Goal: Task Accomplishment & Management: Manage account settings

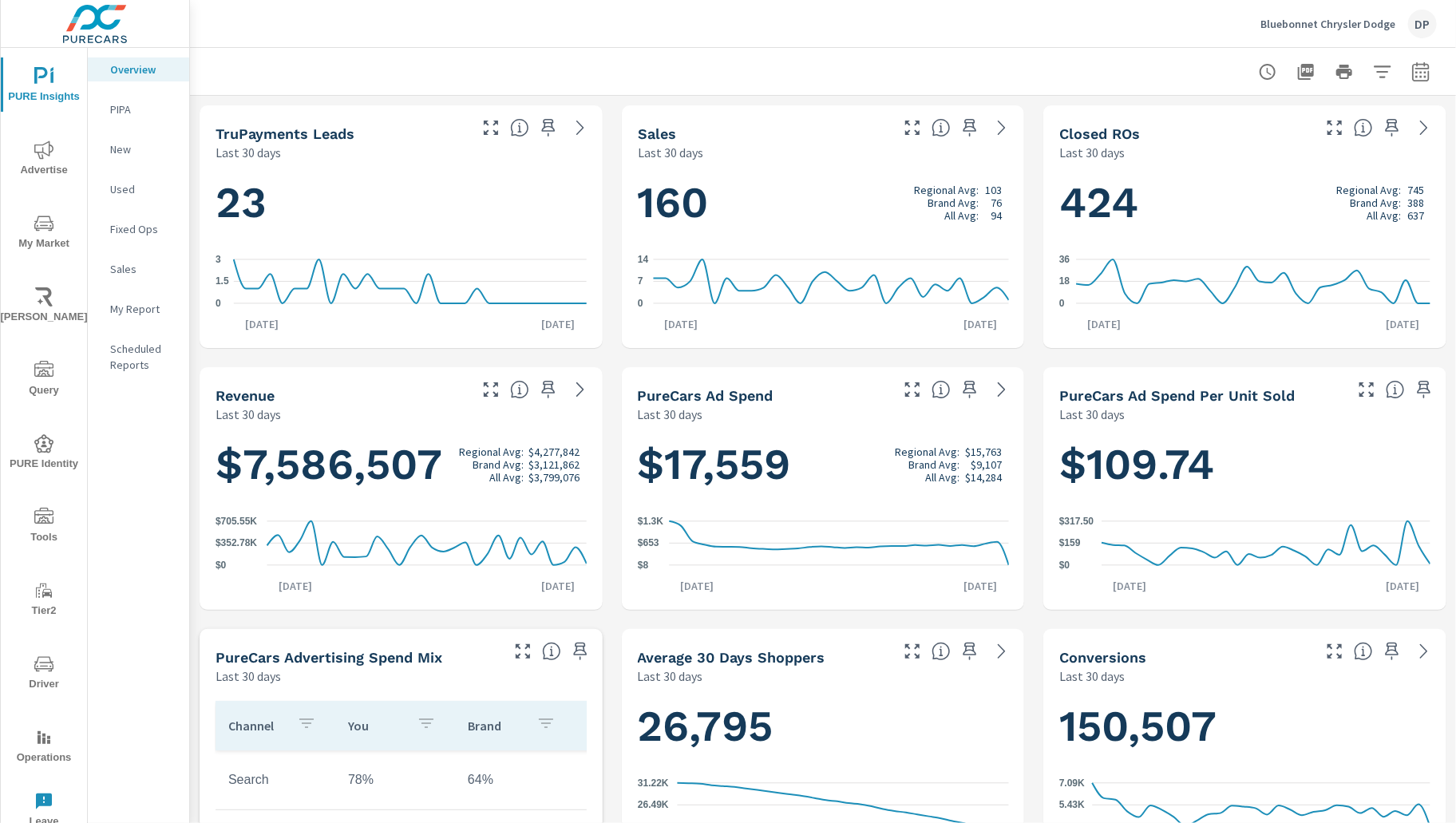
click at [124, 312] on p "My Report" at bounding box center [143, 308] width 66 height 16
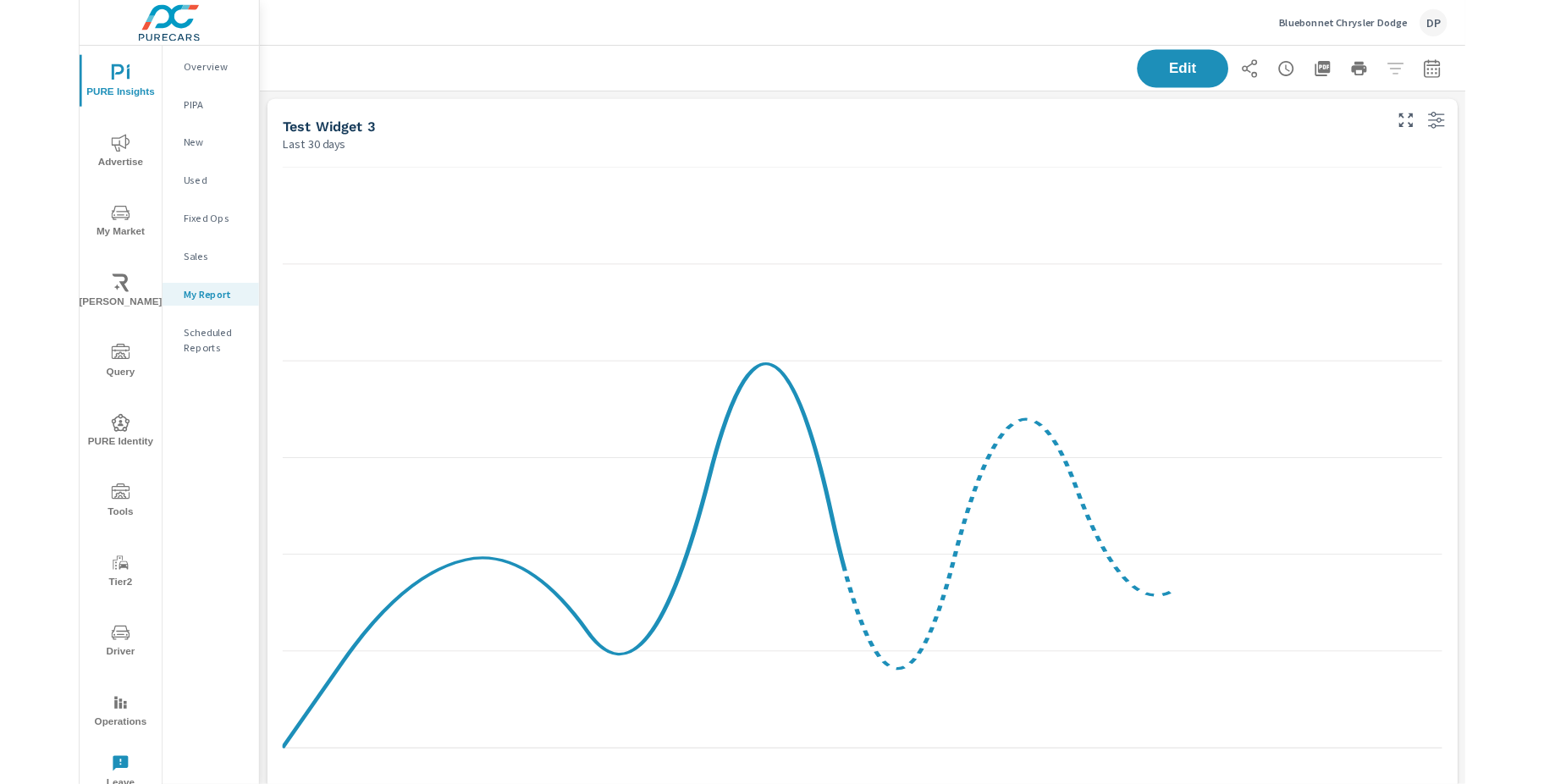
scroll to position [1566, 1342]
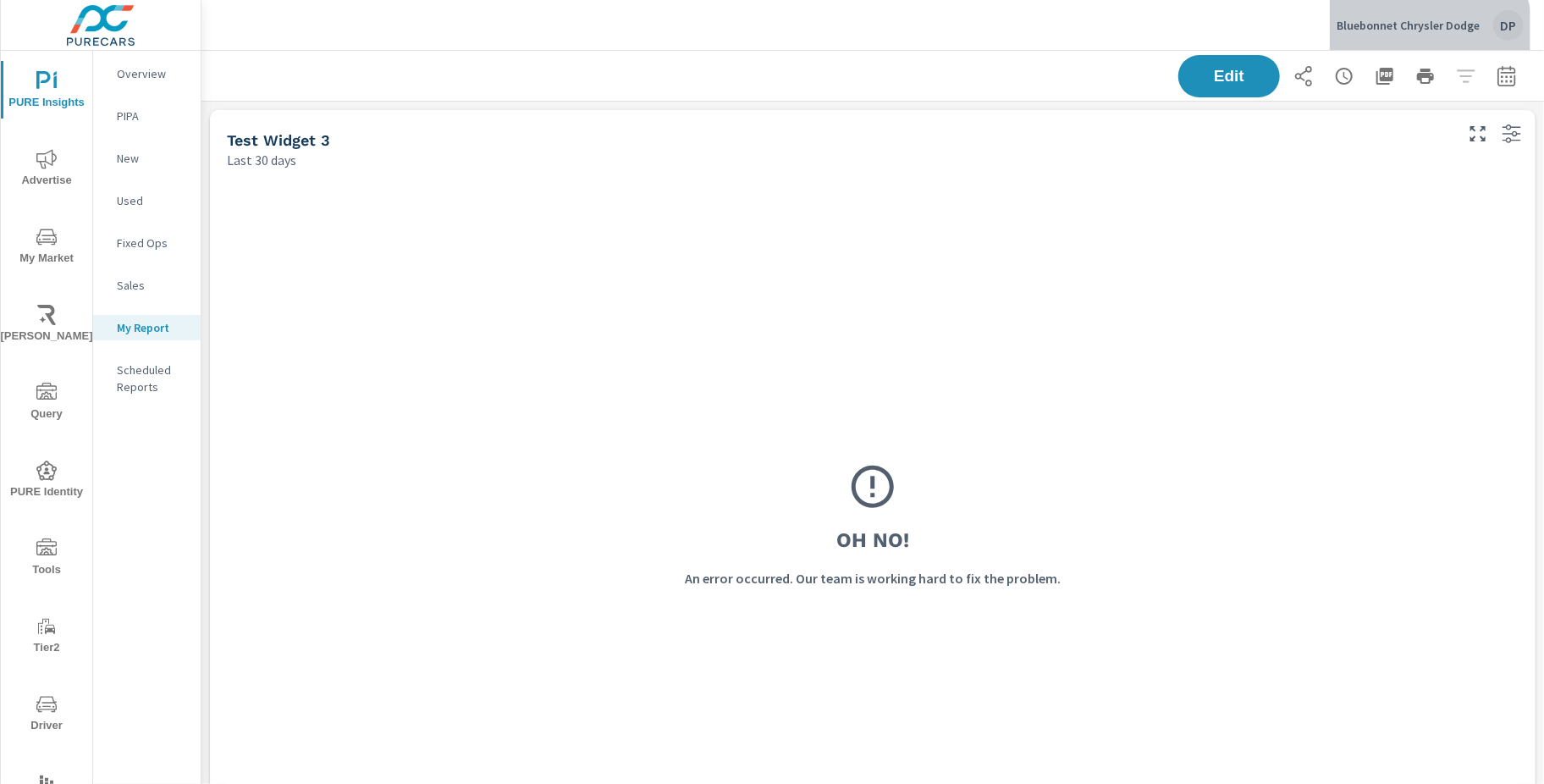
click at [1423, 32] on p "Bluebonnet Chrysler Dodge" at bounding box center [1408, 25] width 143 height 16
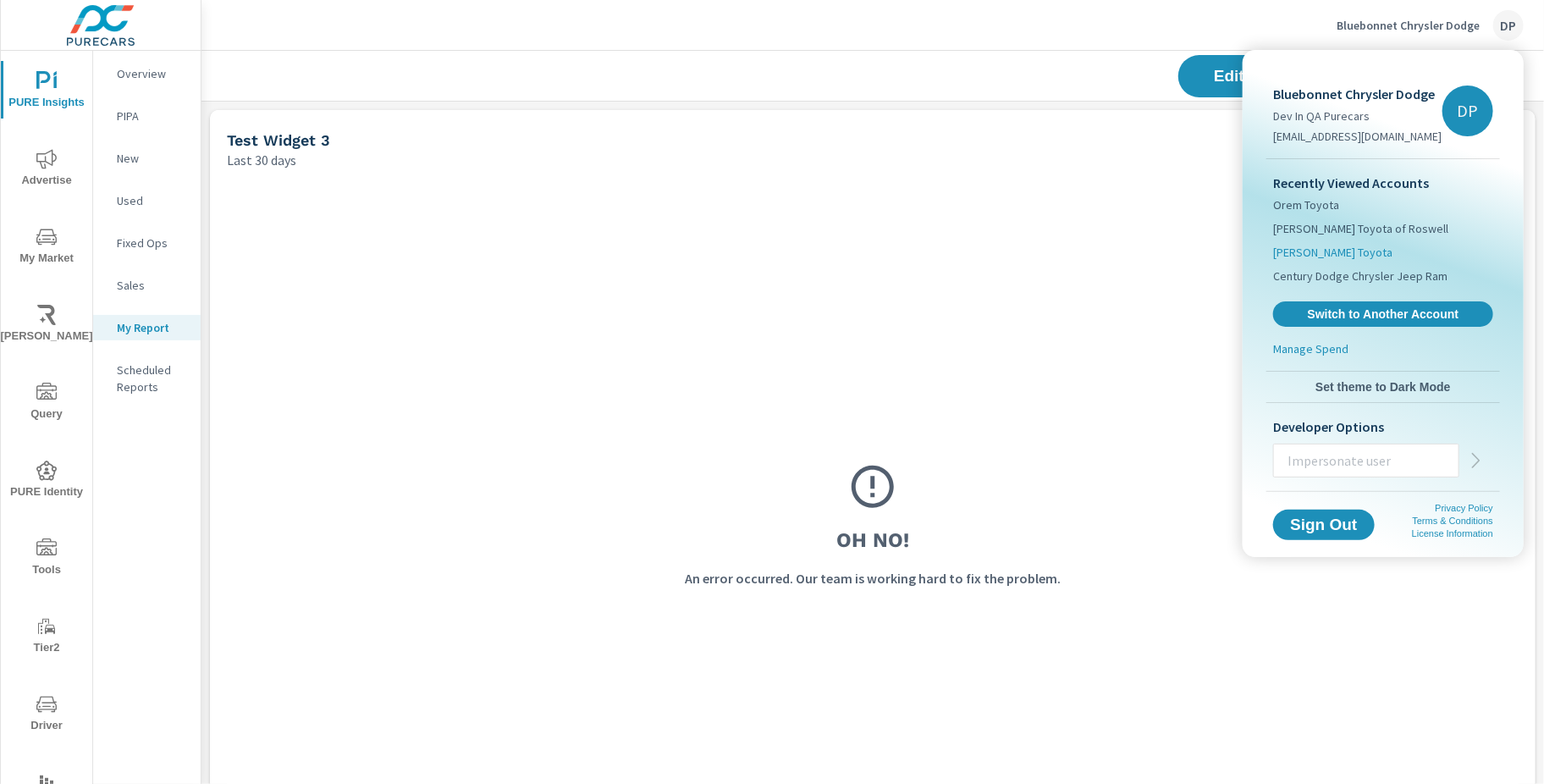
click at [1373, 252] on span "[PERSON_NAME] Toyota" at bounding box center [1332, 251] width 119 height 16
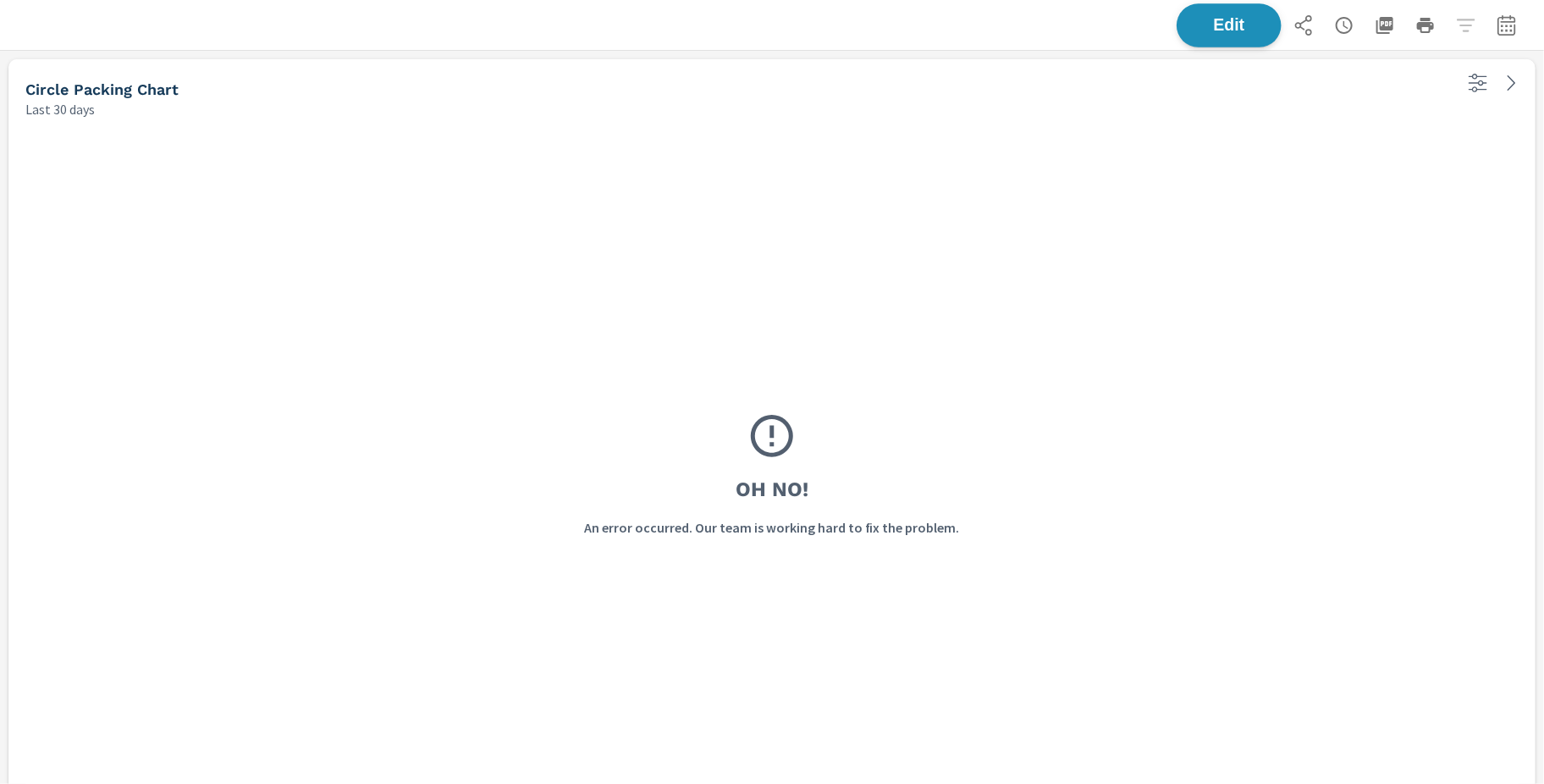
click at [1244, 37] on button "Edit" at bounding box center [1229, 24] width 105 height 44
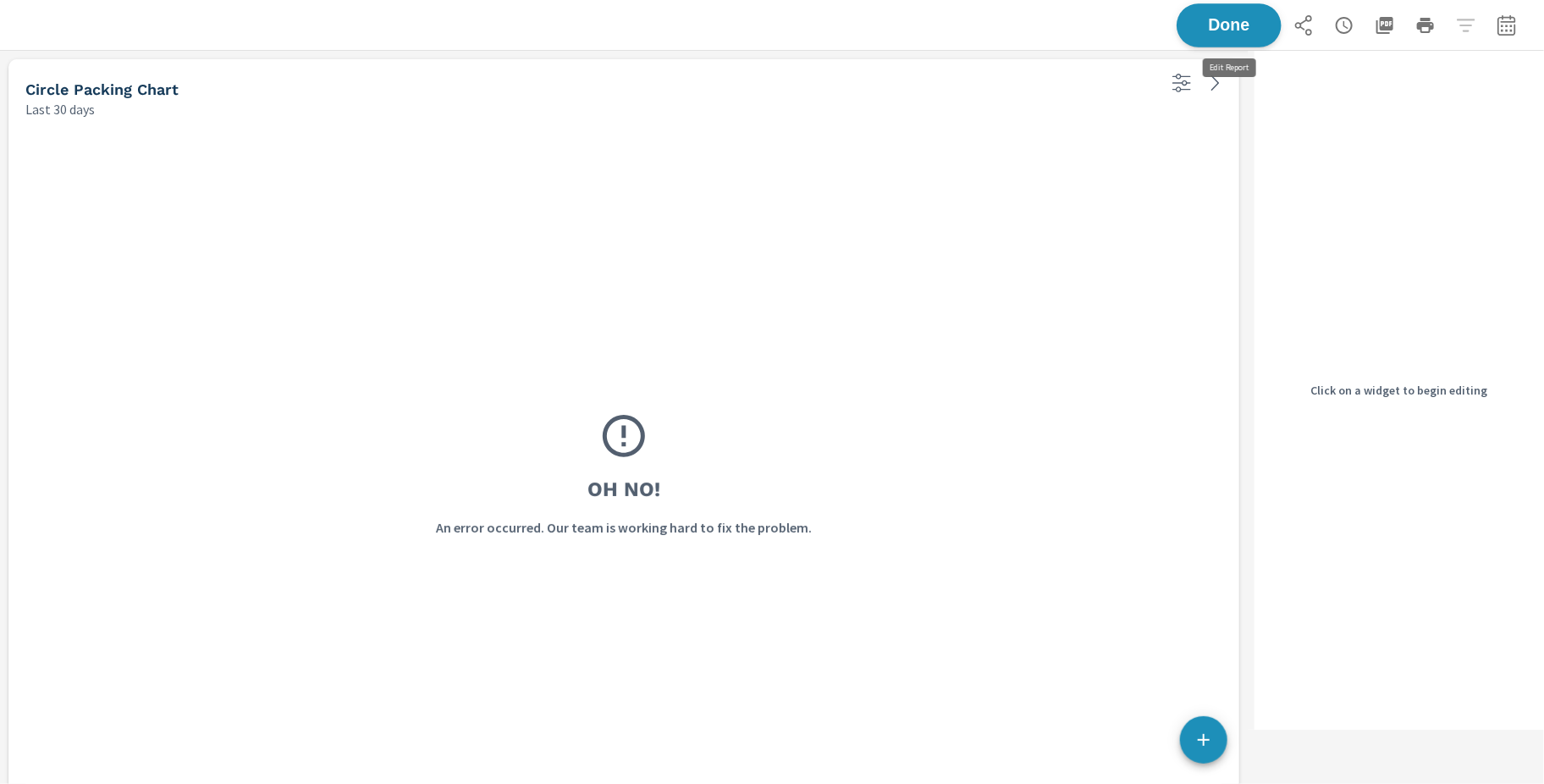
scroll to position [1177, 1248]
click at [1119, 130] on div "Oh No! An error occurred. Our team is working hard to fix the problem." at bounding box center [624, 474] width 1217 height 698
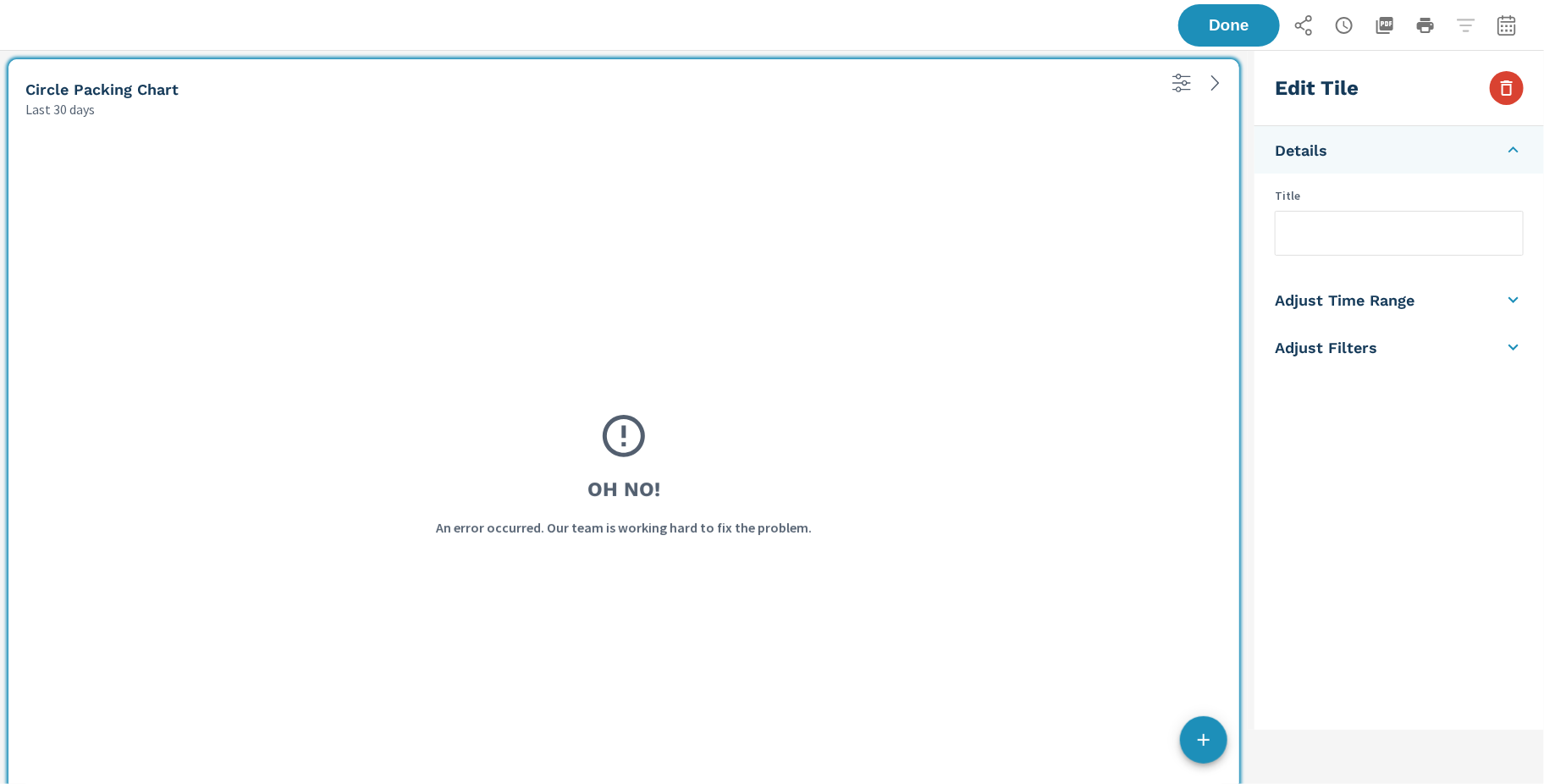
click at [1506, 95] on icon "button" at bounding box center [1506, 88] width 12 height 16
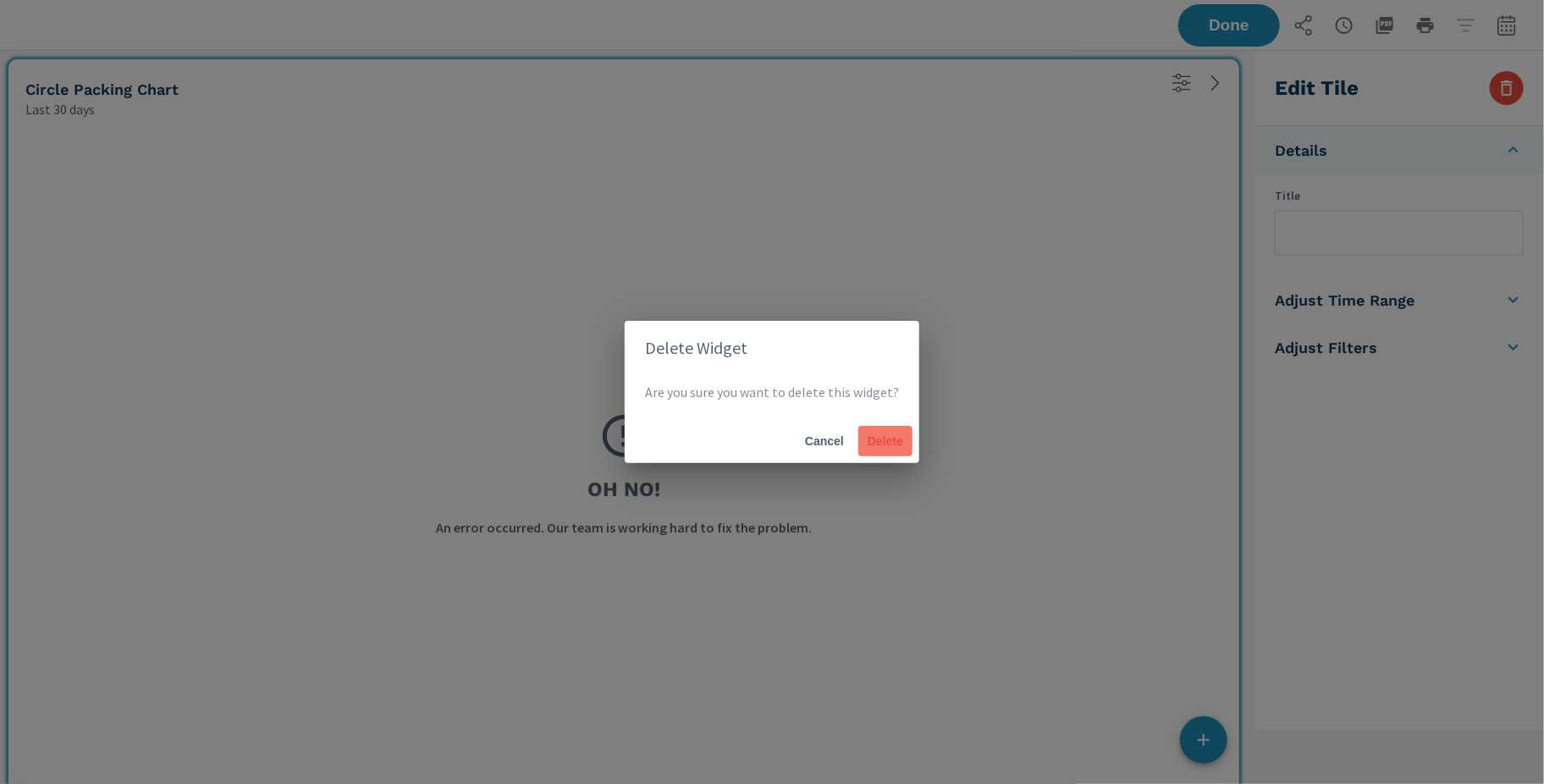
click at [894, 442] on span "Delete" at bounding box center [885, 441] width 41 height 16
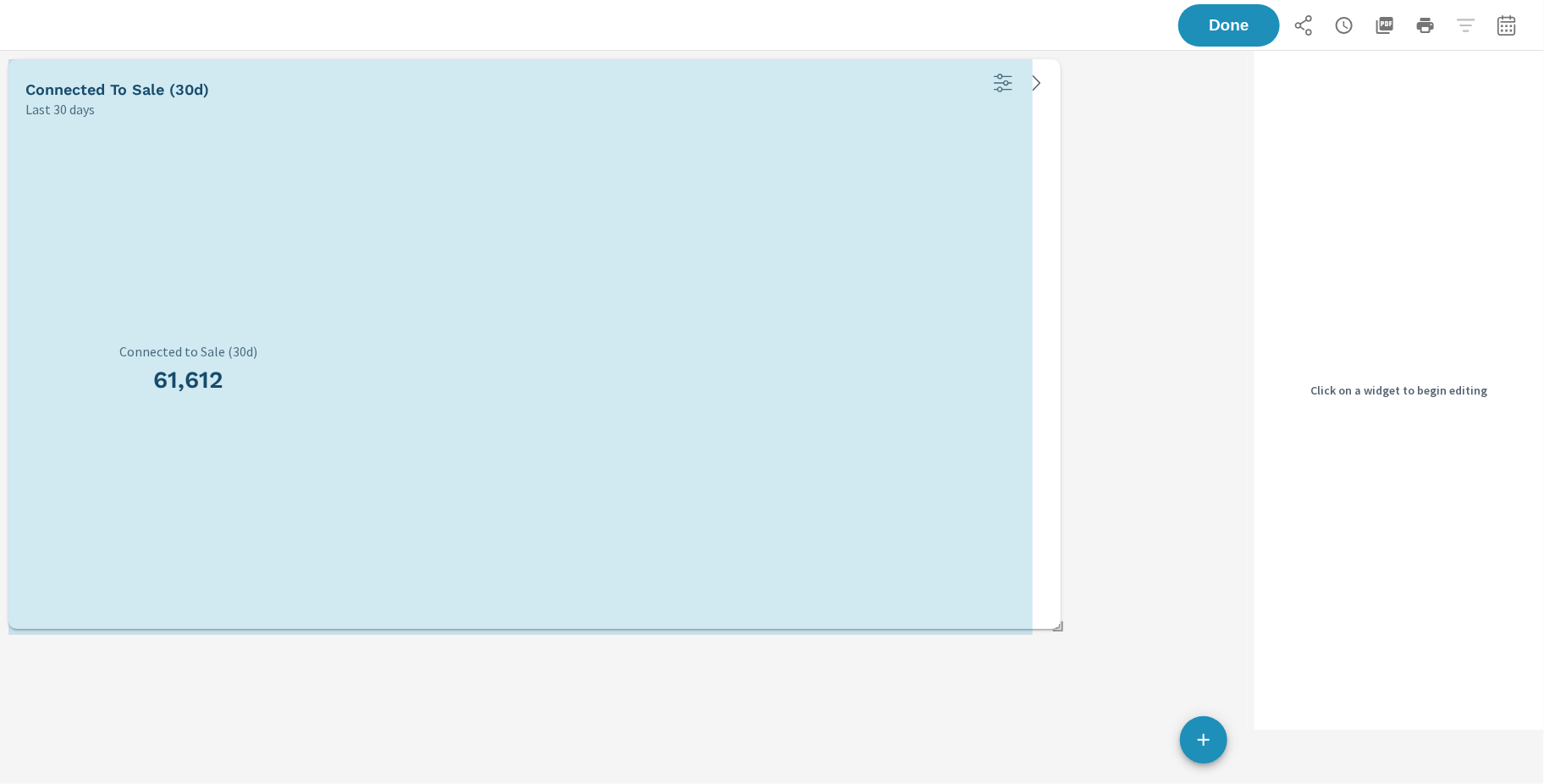
scroll to position [593, 1248]
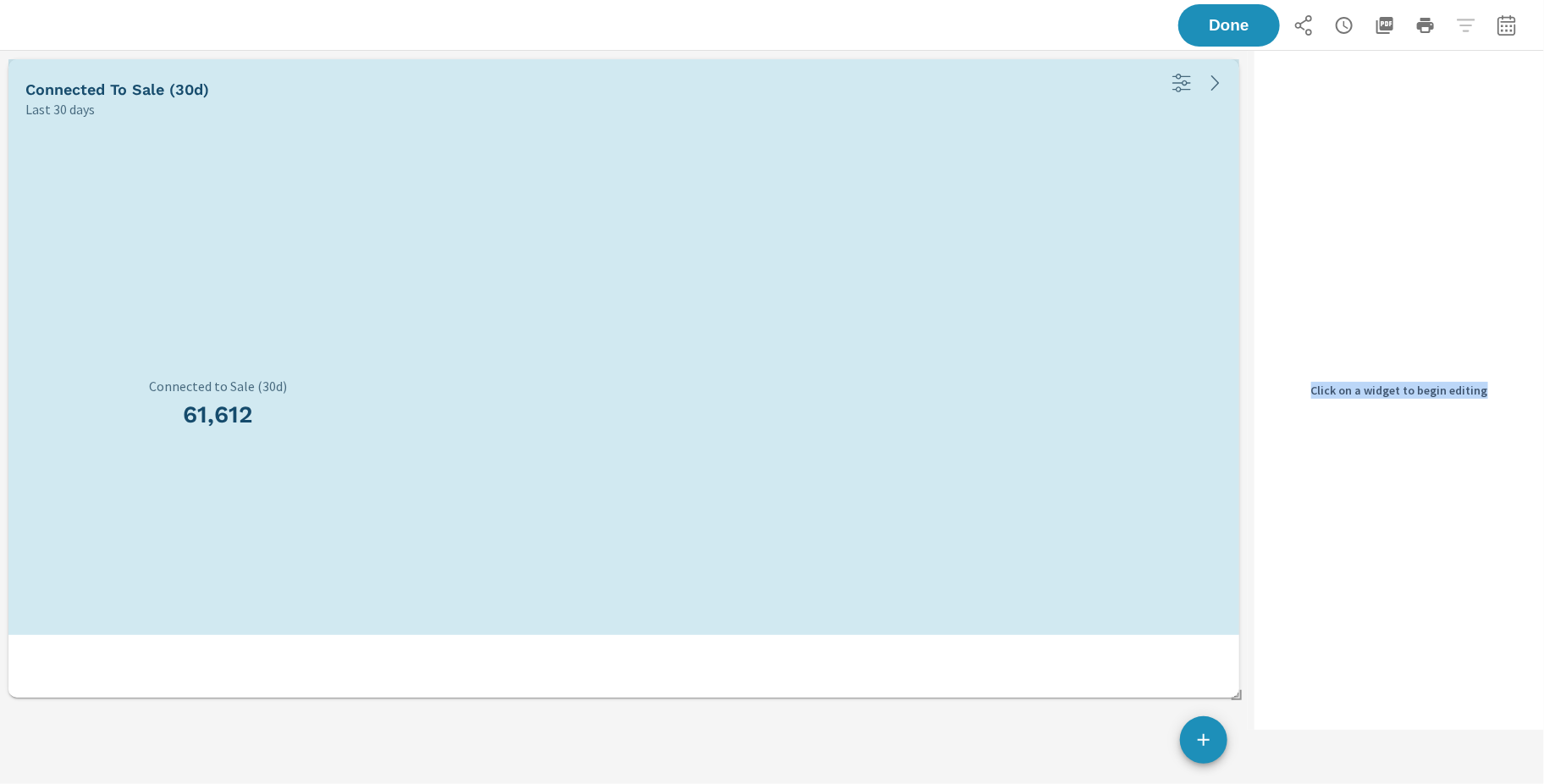
drag, startPoint x: 411, startPoint y: 441, endPoint x: 1265, endPoint y: 702, distance: 893.0
click at [1265, 702] on div "Connected to Sale (30d) Last 30 days 61,612 Connected to Sale (30d) Click on a …" at bounding box center [772, 390] width 1544 height 678
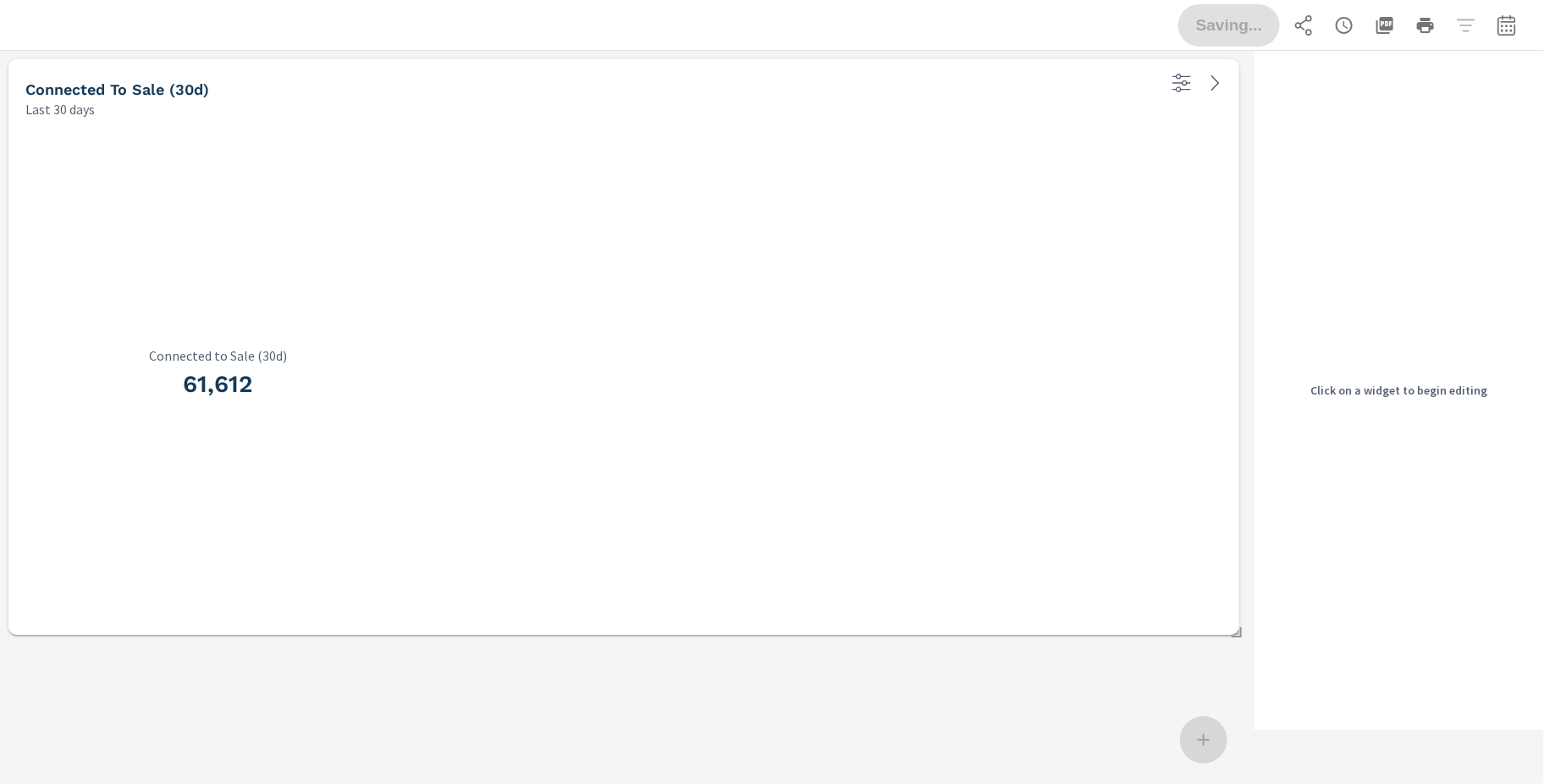
click at [1254, 37] on div "Saving..." at bounding box center [1351, 25] width 345 height 43
click at [1245, 28] on span "Done" at bounding box center [1229, 24] width 70 height 16
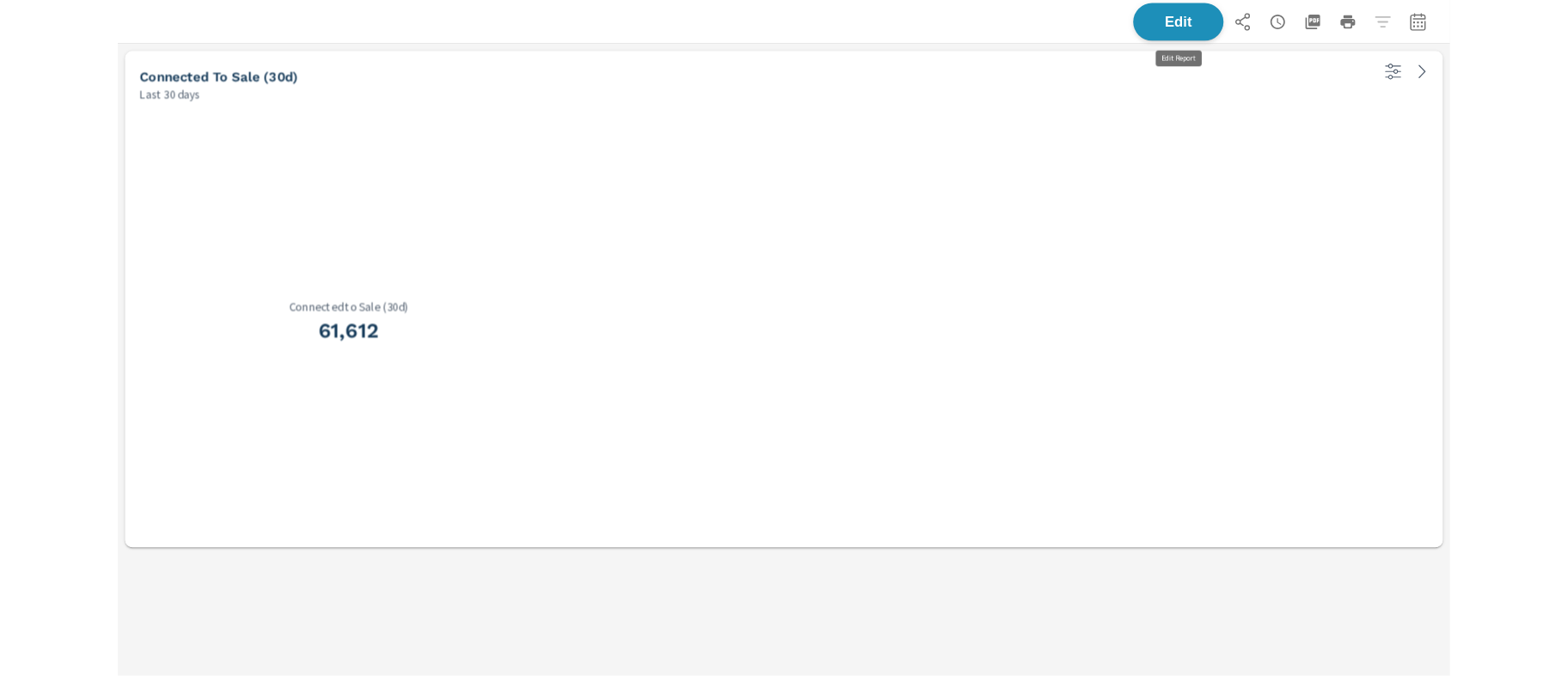
scroll to position [602, 1569]
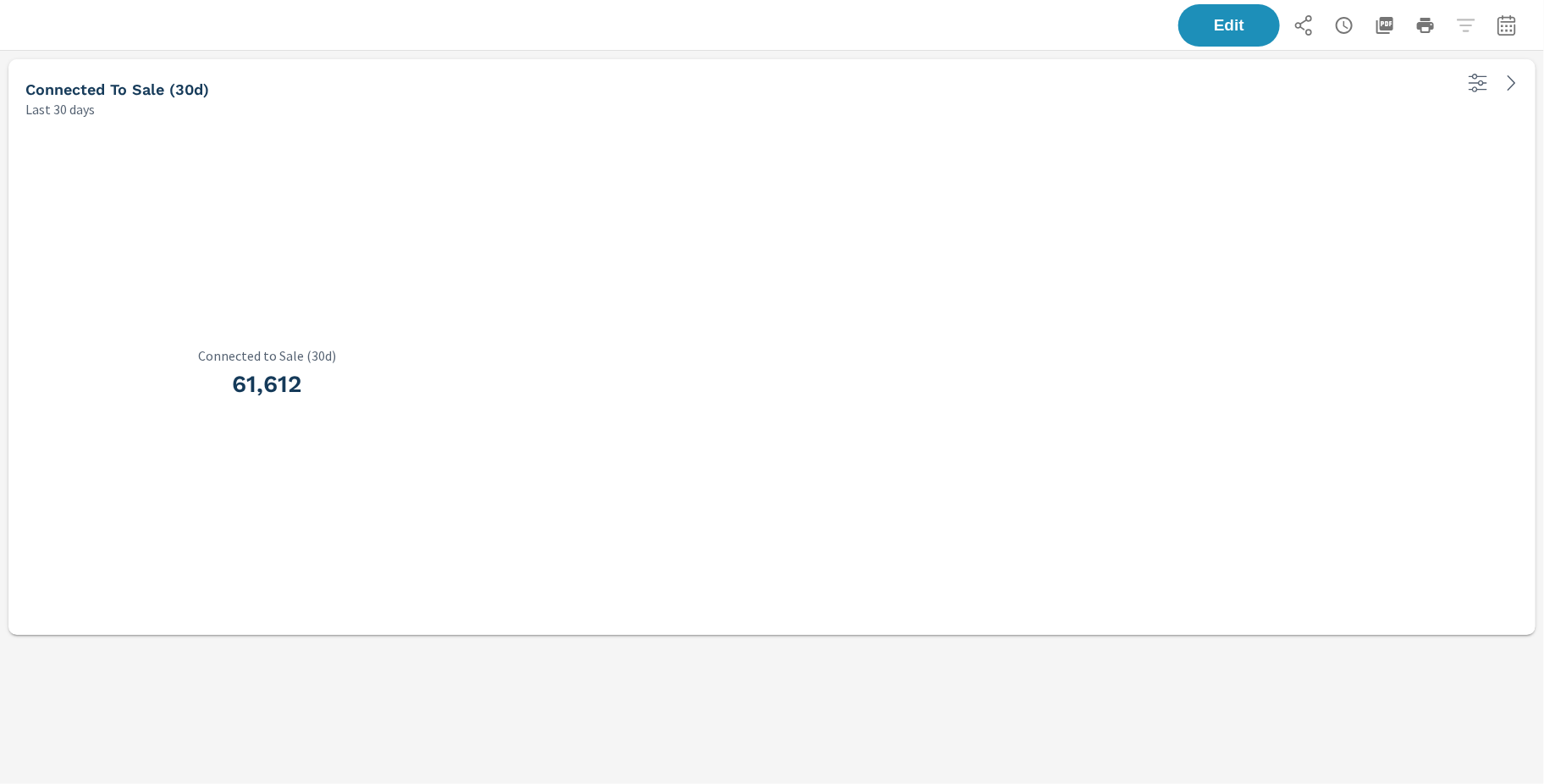
click at [1366, 624] on div "61,612 Connected to Sale (30d)" at bounding box center [772, 376] width 1513 height 503
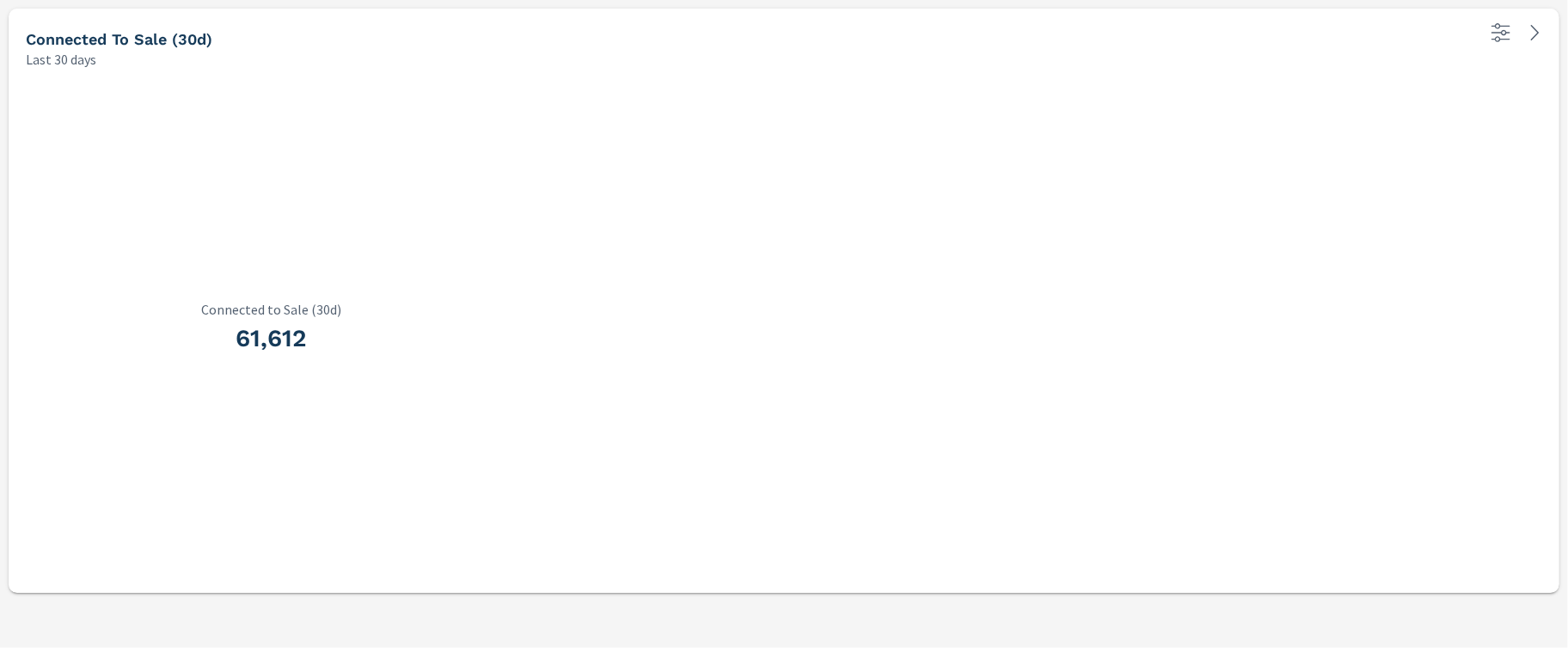
click at [1232, 612] on div "PURE Insights Report Sterling McCall Toyota Report date range: Sep 02, 2025 - O…" at bounding box center [784, 324] width 1568 height 648
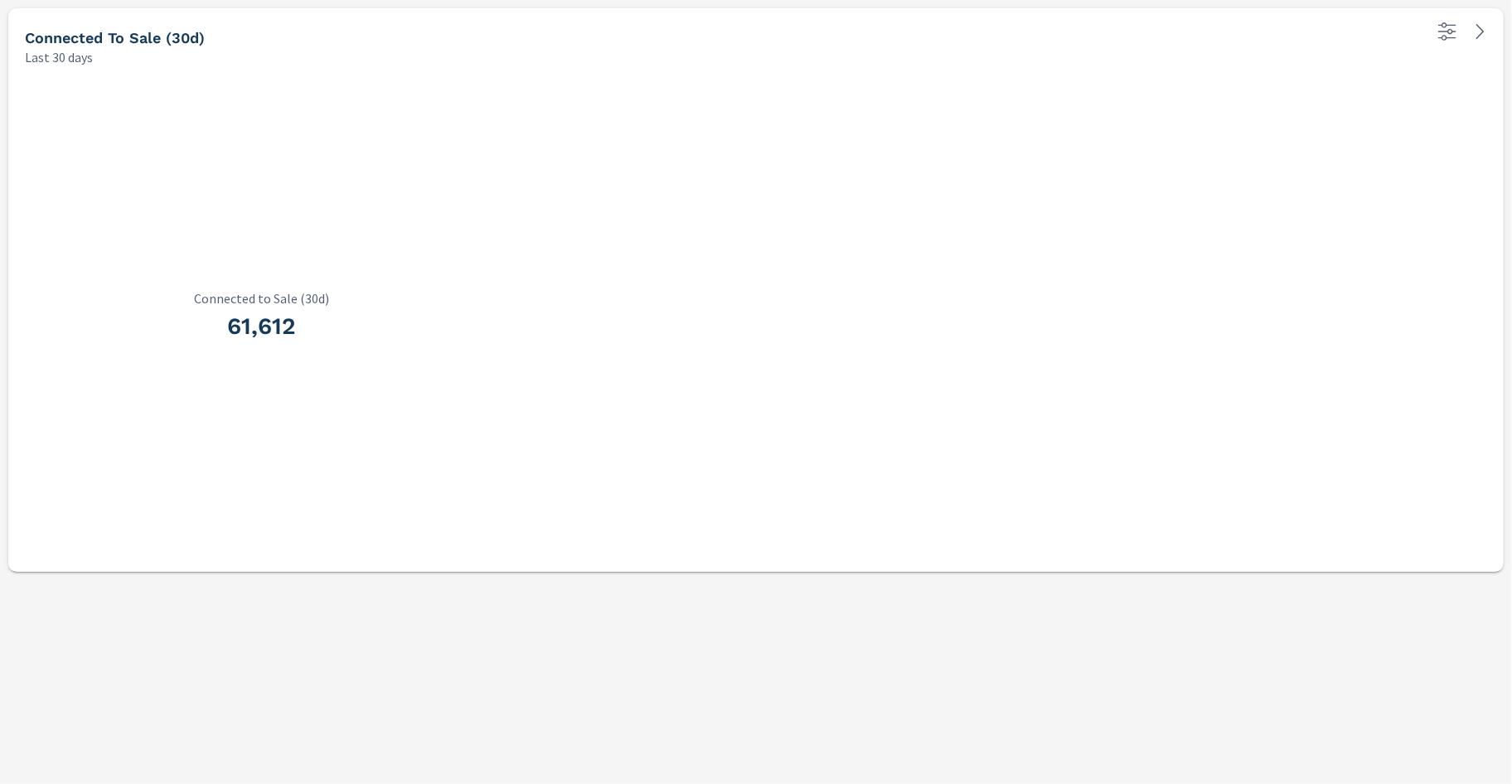
click at [1213, 715] on div "PURE Insights Report Sterling McCall Toyota Report date range: Sep 02, 2025 - O…" at bounding box center [756, 392] width 1512 height 784
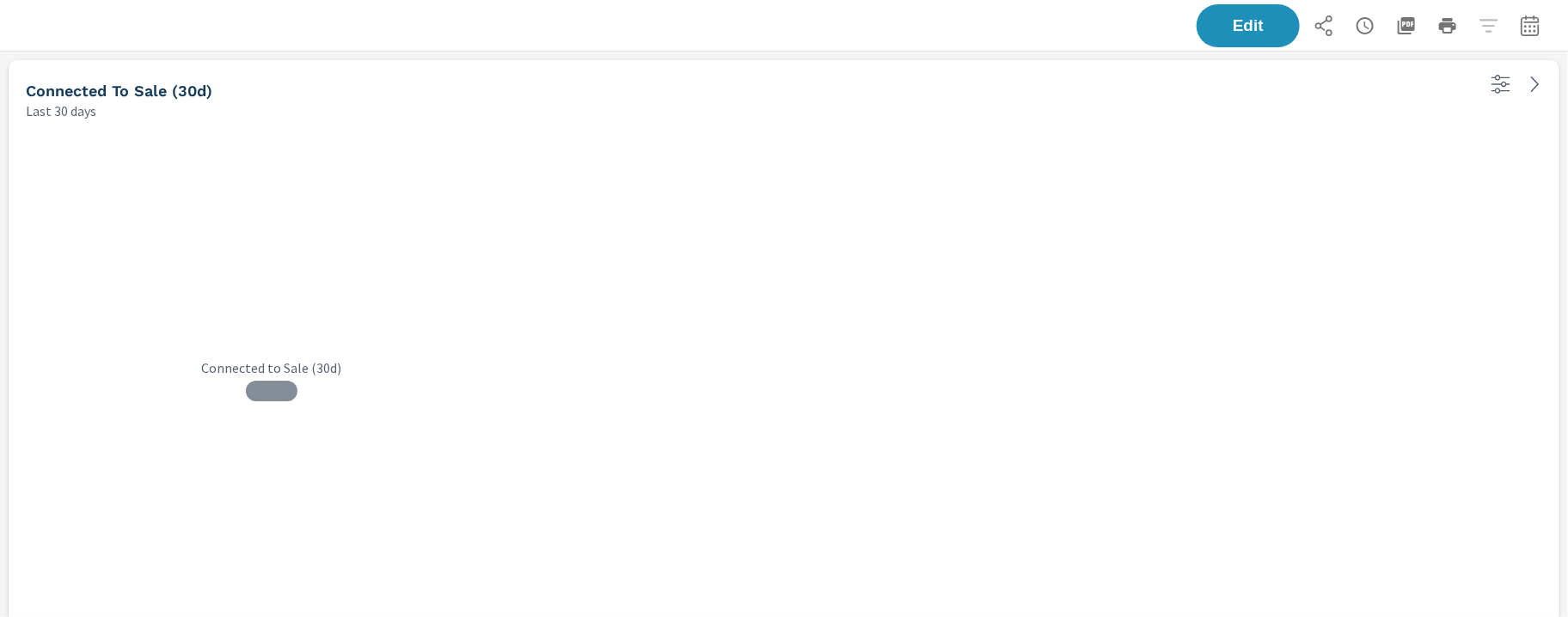
scroll to position [602, 1569]
click at [1223, 33] on button "Edit" at bounding box center [1248, 25] width 106 height 44
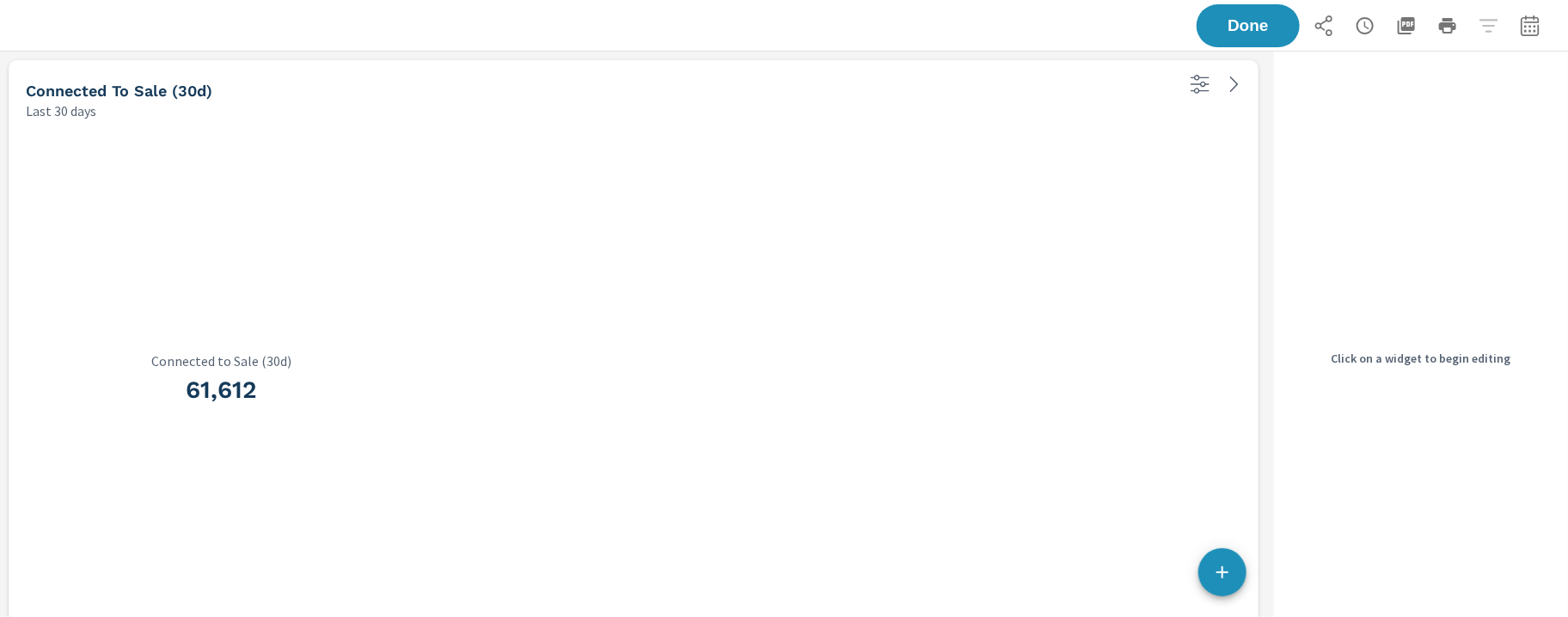
click at [1224, 571] on icon "button" at bounding box center [1222, 572] width 21 height 21
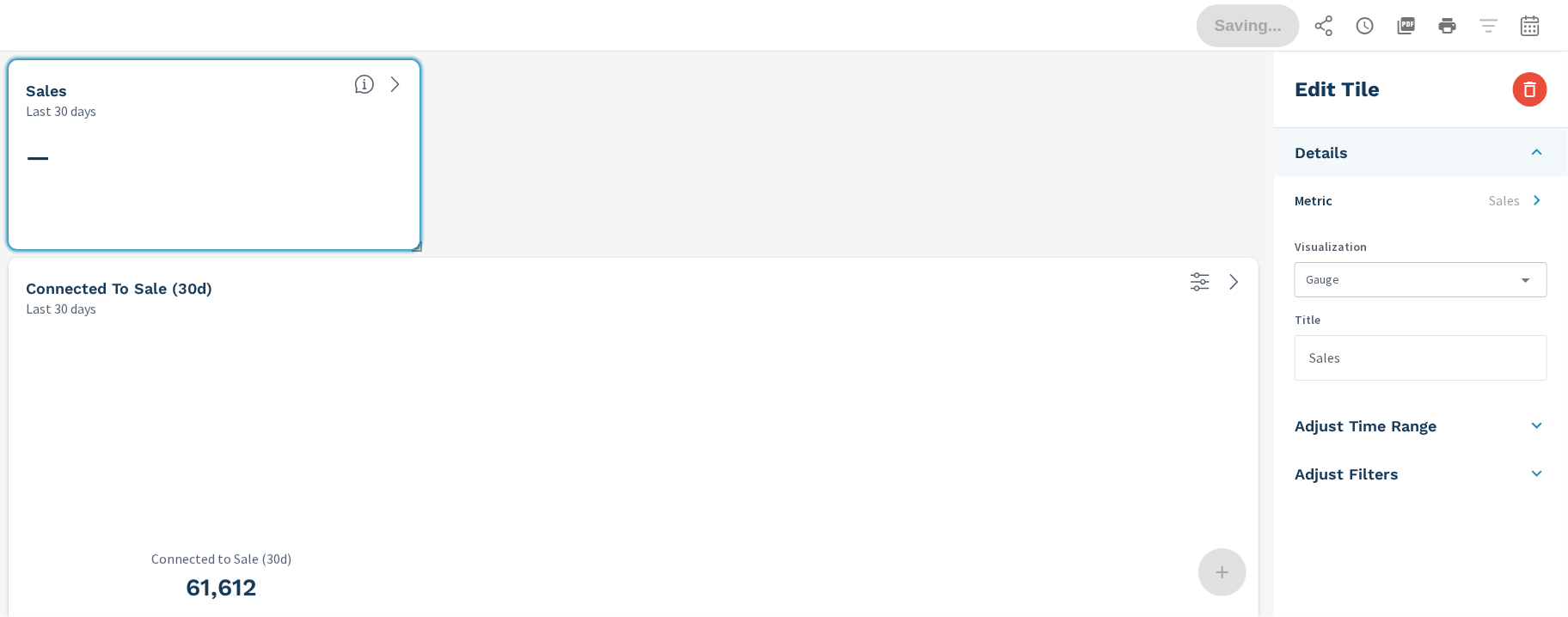
scroll to position [800, 1268]
click at [1479, 186] on li "Metric Sales" at bounding box center [1420, 200] width 294 height 48
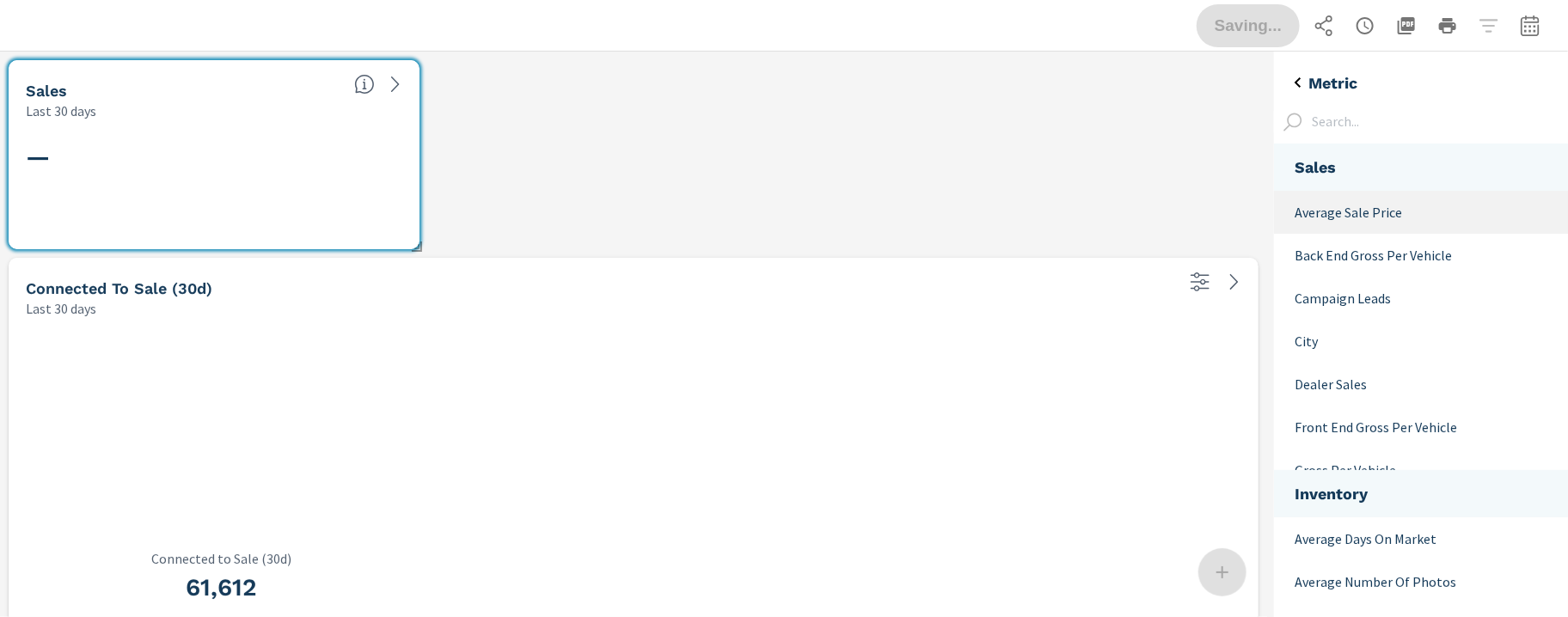
scroll to position [1548, 295]
click at [1348, 203] on p "Average Sale Price" at bounding box center [1424, 212] width 260 height 21
click at [1295, 82] on icon "back" at bounding box center [1297, 83] width 6 height 10
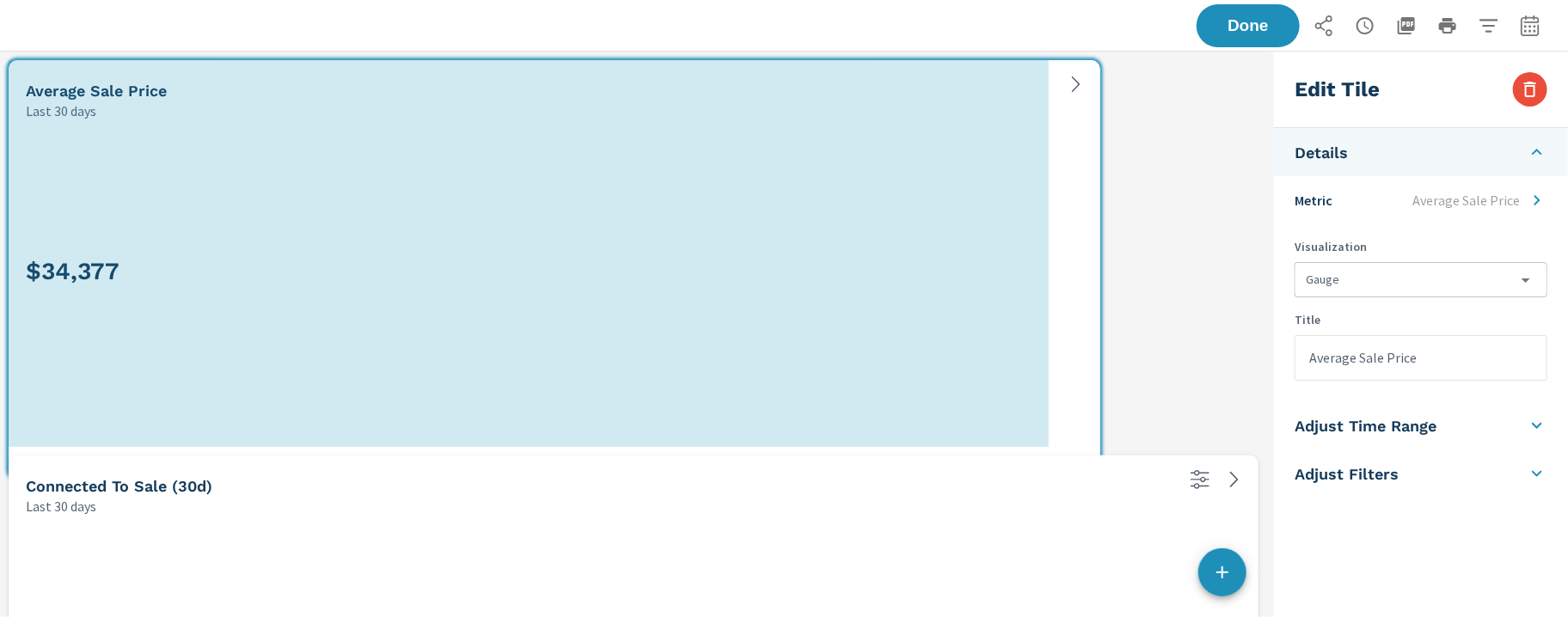
scroll to position [998, 1268]
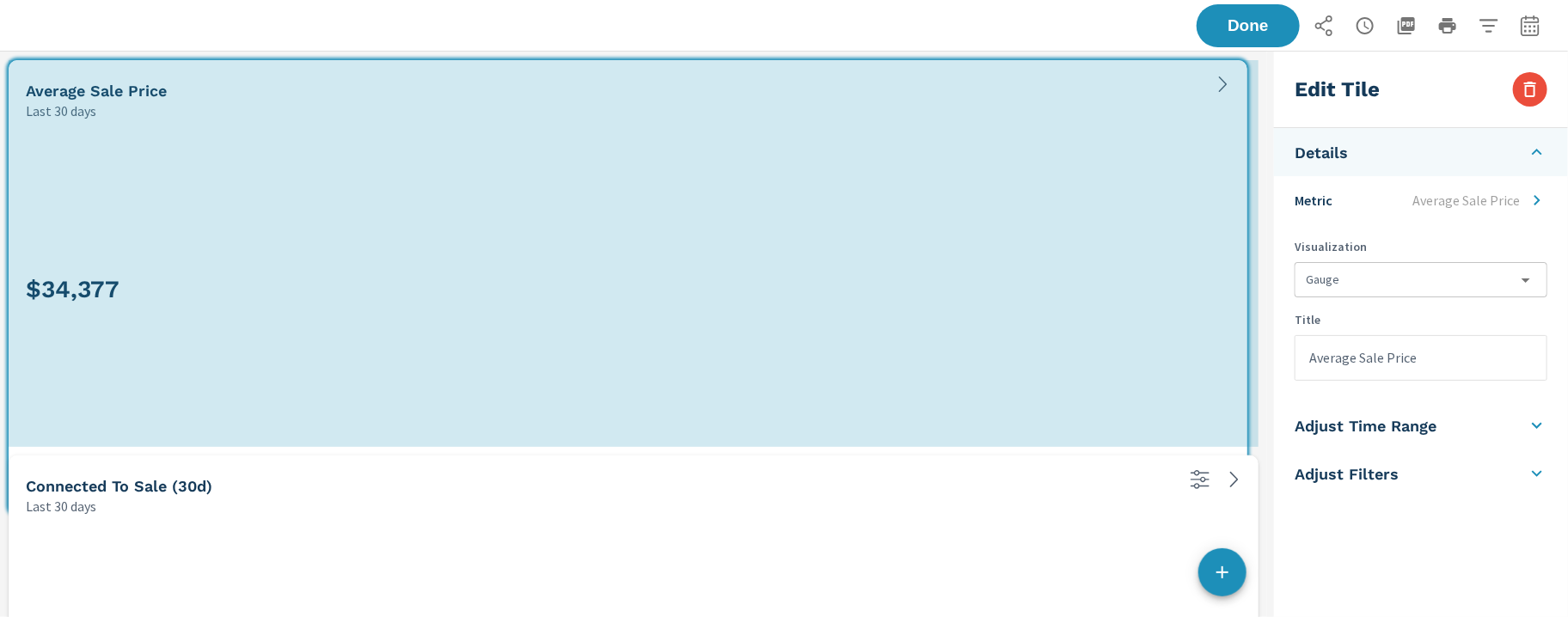
drag, startPoint x: 417, startPoint y: 242, endPoint x: 1245, endPoint y: 490, distance: 864.3
click at [1245, 489] on div "Average Sale Price Last 30 days $34,377 Connected to Sale (30d) Last 30 days 61…" at bounding box center [633, 549] width 1267 height 997
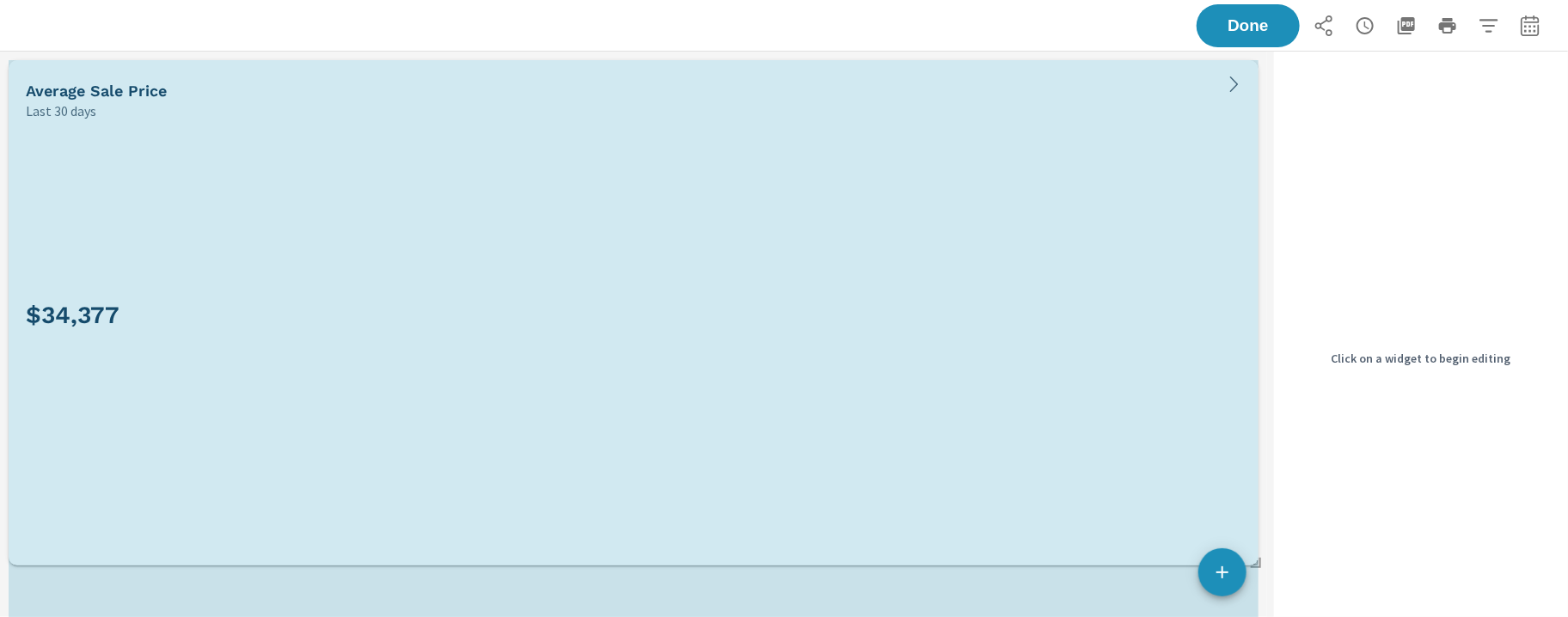
scroll to position [1196, 1268]
drag, startPoint x: 1254, startPoint y: 444, endPoint x: 1255, endPoint y: 562, distance: 118.0
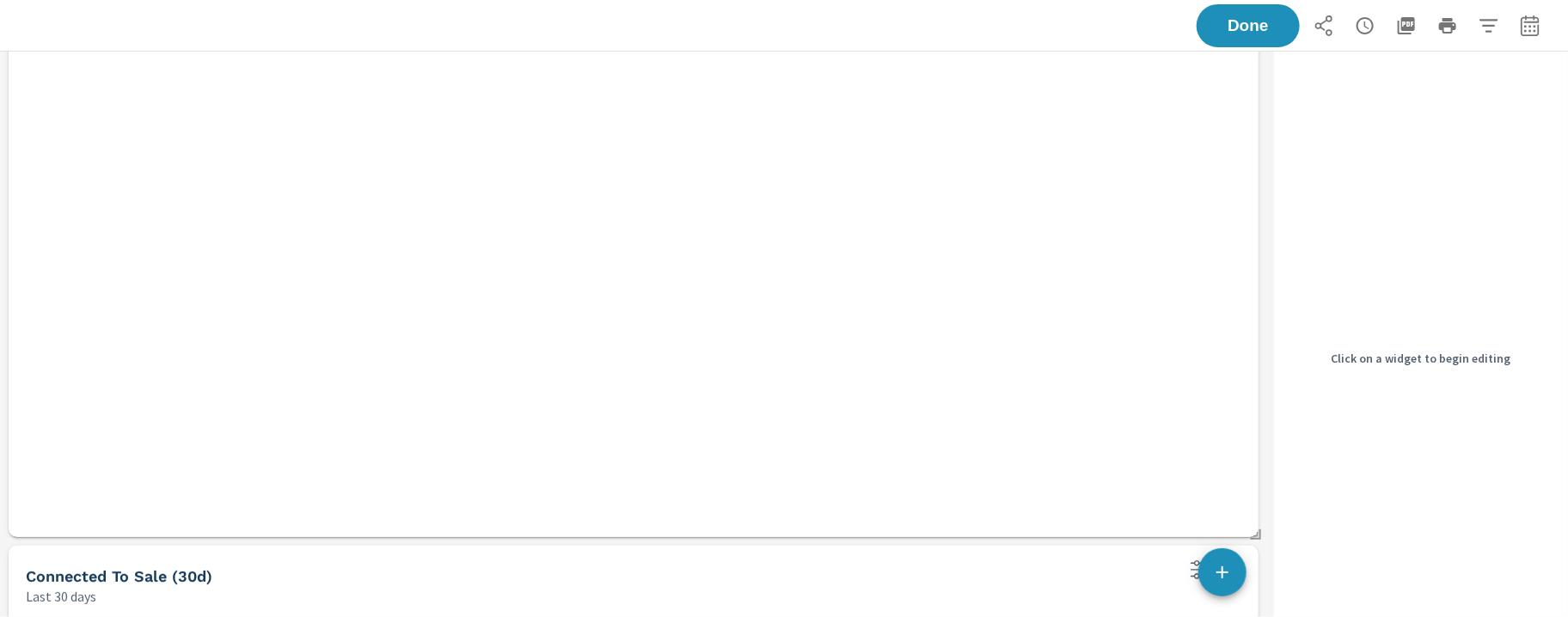
scroll to position [0, 0]
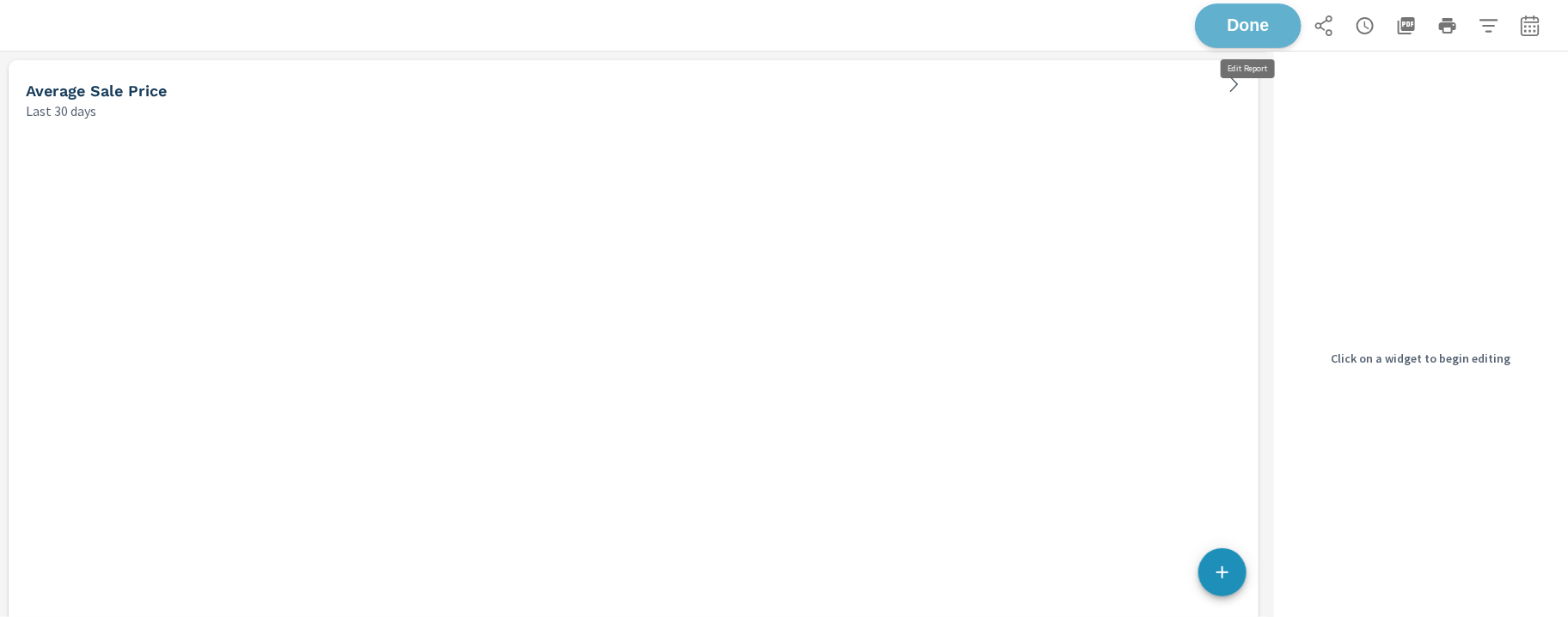
click at [1256, 33] on span "Done" at bounding box center [1248, 25] width 71 height 17
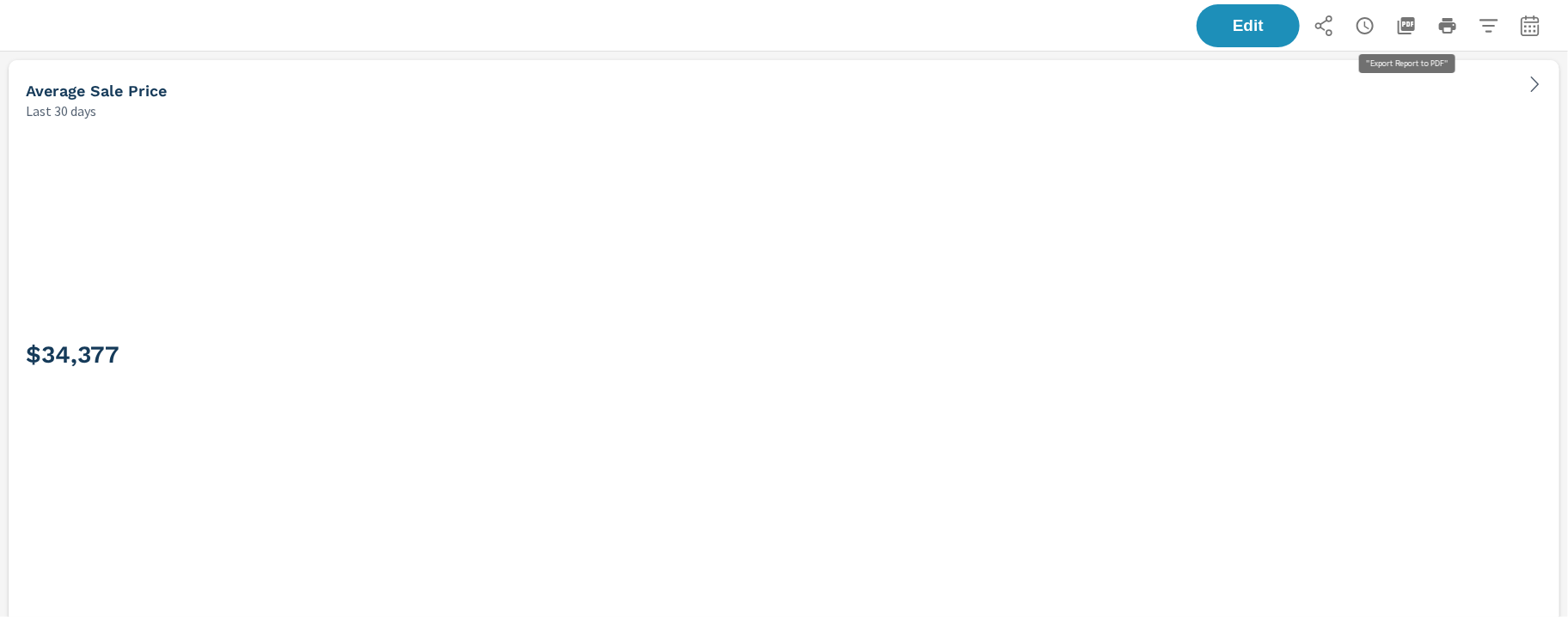
click at [1406, 31] on icon "button" at bounding box center [1406, 26] width 21 height 21
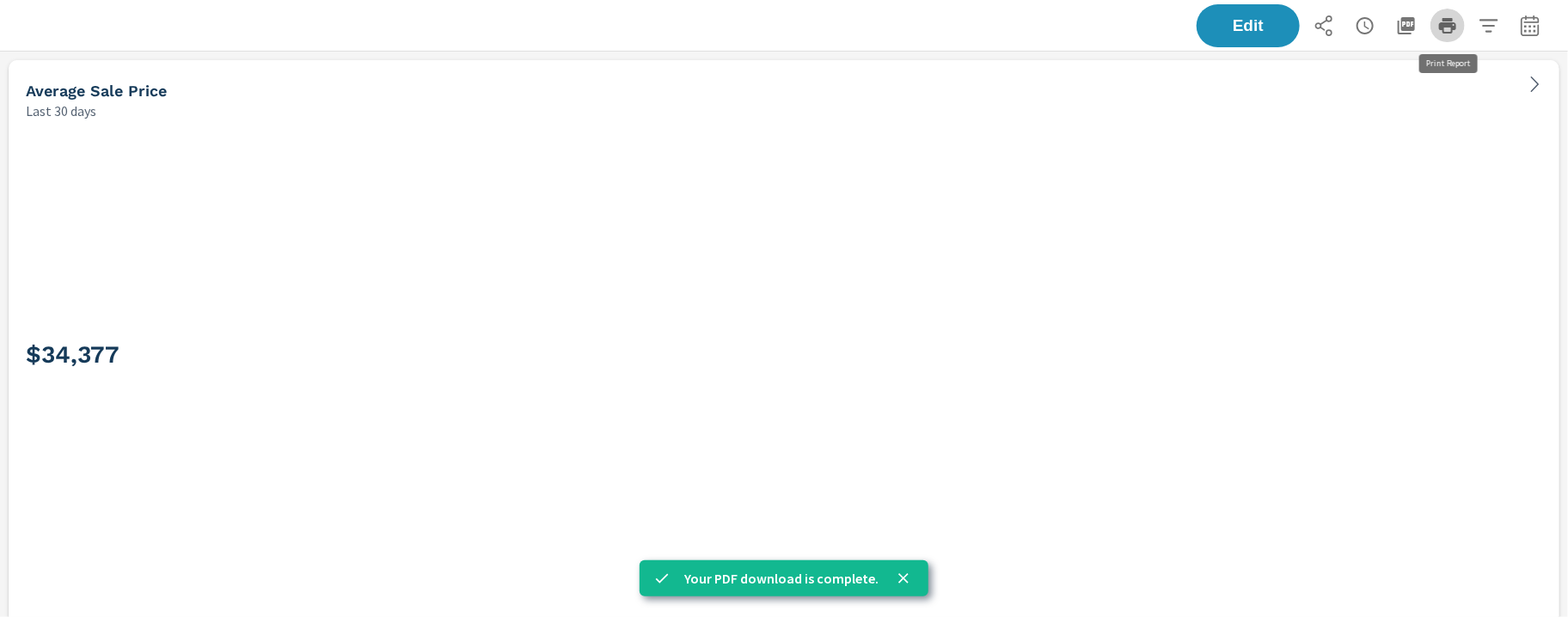
click at [1454, 31] on icon "button" at bounding box center [1447, 26] width 21 height 21
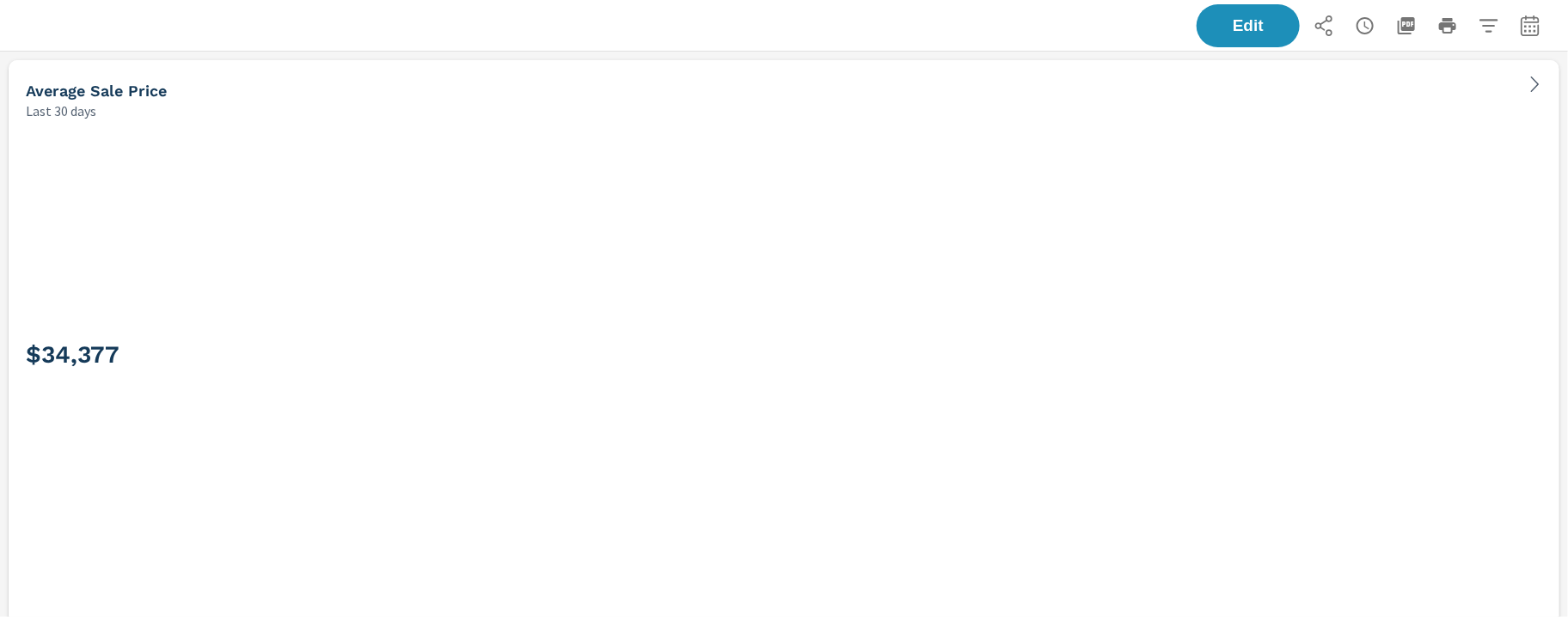
scroll to position [1196, 1569]
click at [1454, 27] on icon "button" at bounding box center [1447, 26] width 17 height 16
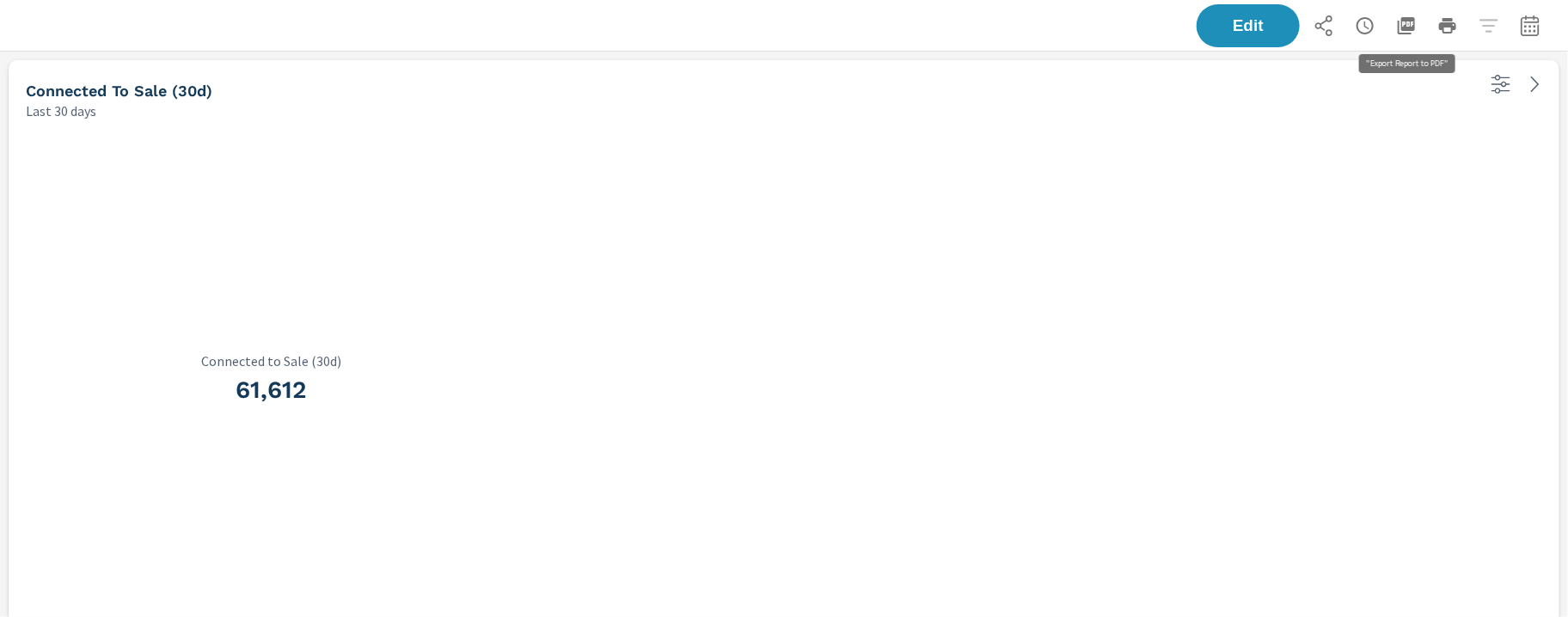
click at [1401, 31] on icon "button" at bounding box center [1406, 26] width 21 height 21
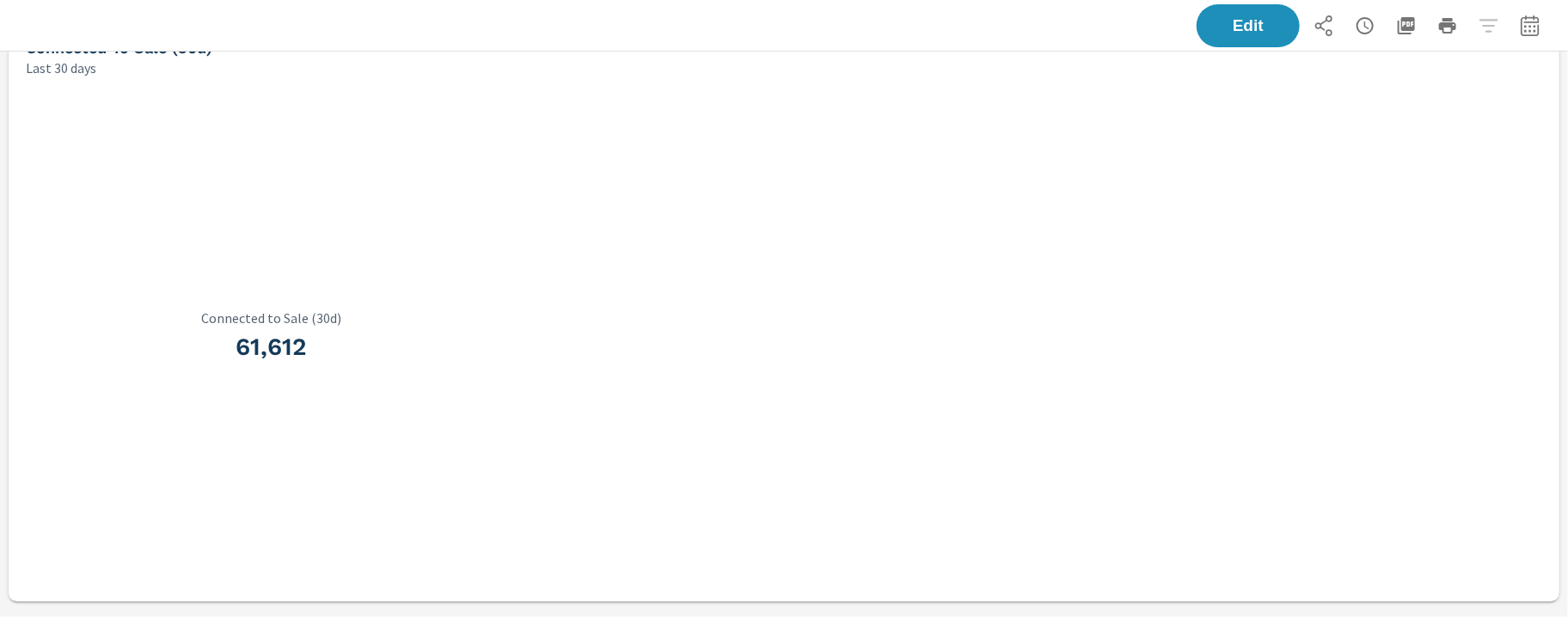
scroll to position [47, 0]
